Goal: Transaction & Acquisition: Purchase product/service

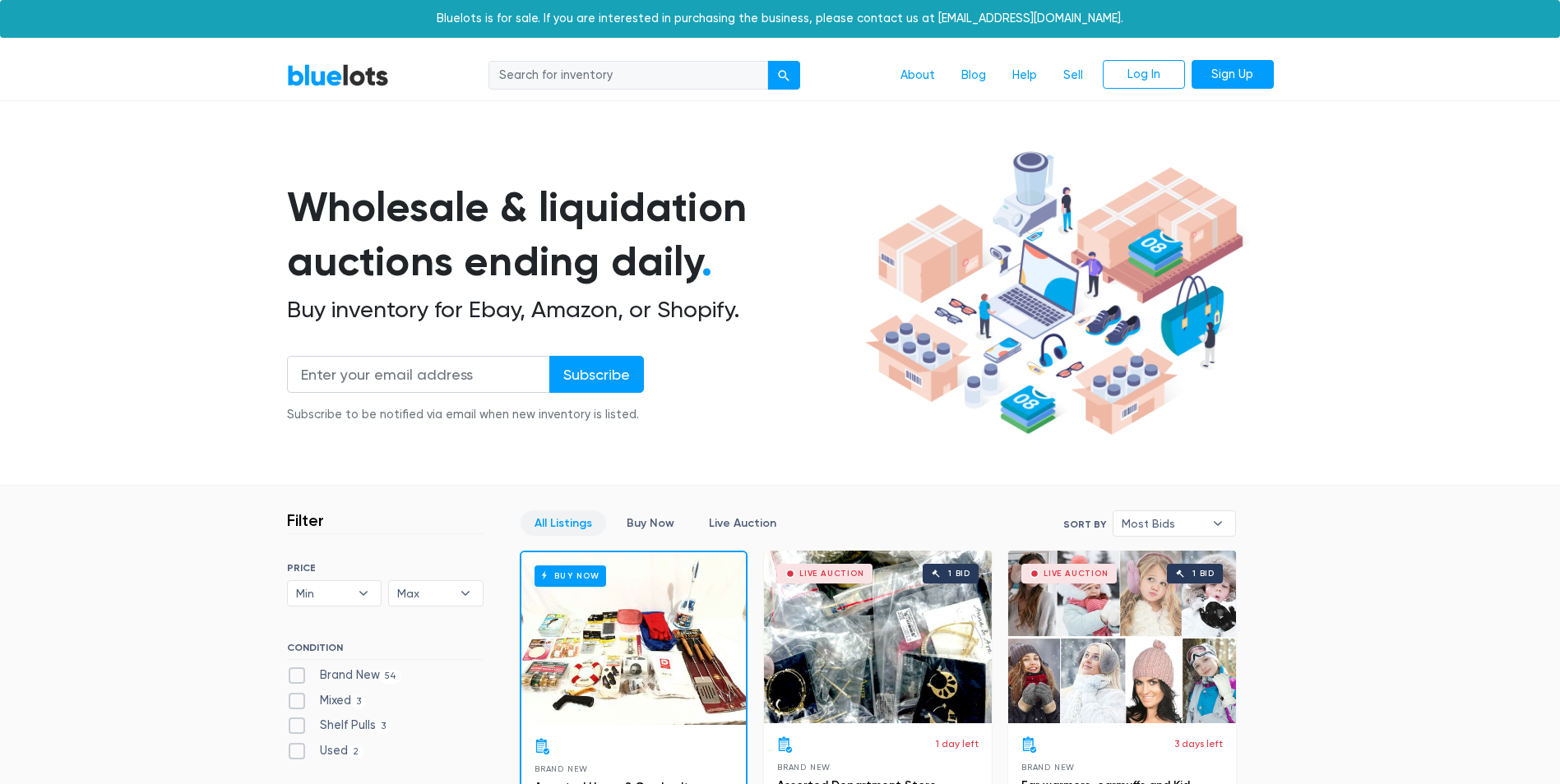
click at [533, 71] on input "search" at bounding box center [628, 75] width 280 height 30
type input "Goodr"
click at [767, 61] on button "submit" at bounding box center [783, 75] width 33 height 30
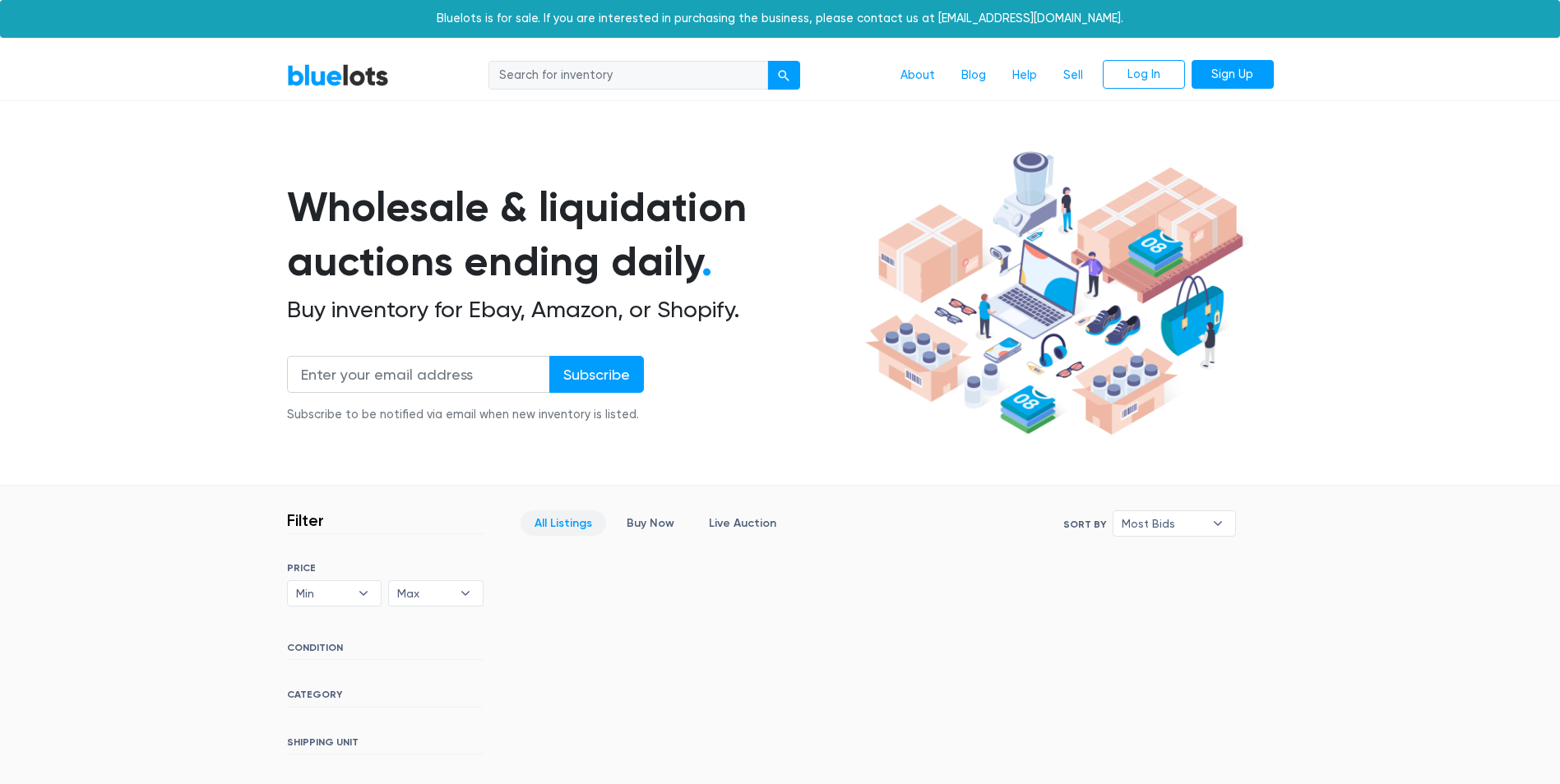
click at [557, 80] on input "search" at bounding box center [628, 75] width 280 height 30
type input "Goodr"
click at [767, 61] on button "submit" at bounding box center [783, 75] width 33 height 30
click at [627, 521] on link "Buy Now" at bounding box center [651, 523] width 76 height 25
